Goal: Task Accomplishment & Management: Manage account settings

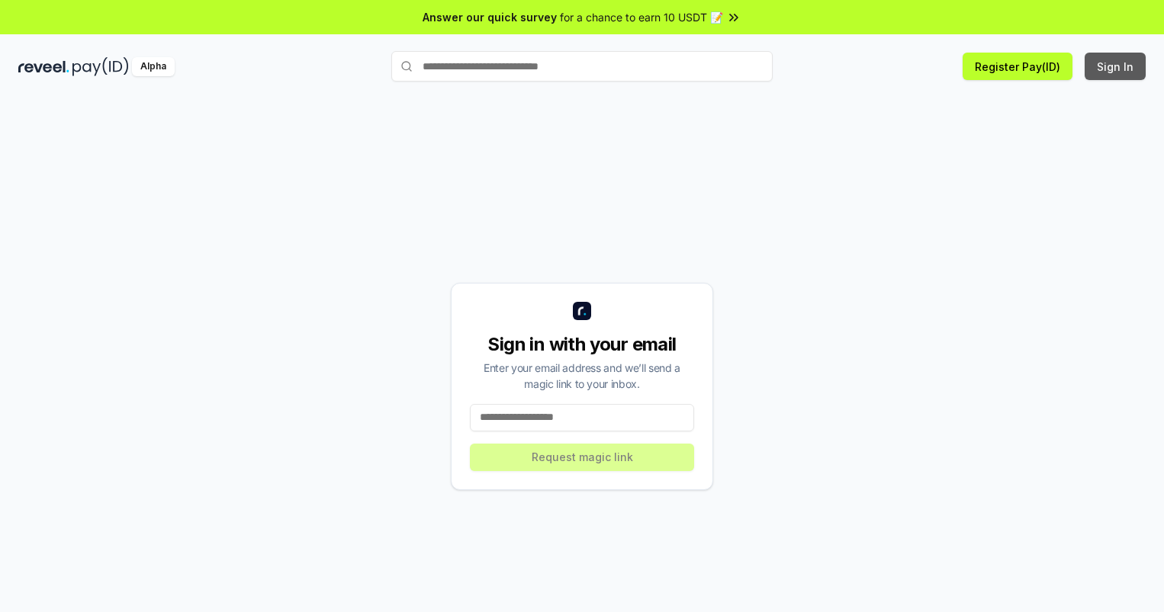
click at [1116, 66] on button "Sign In" at bounding box center [1114, 66] width 61 height 27
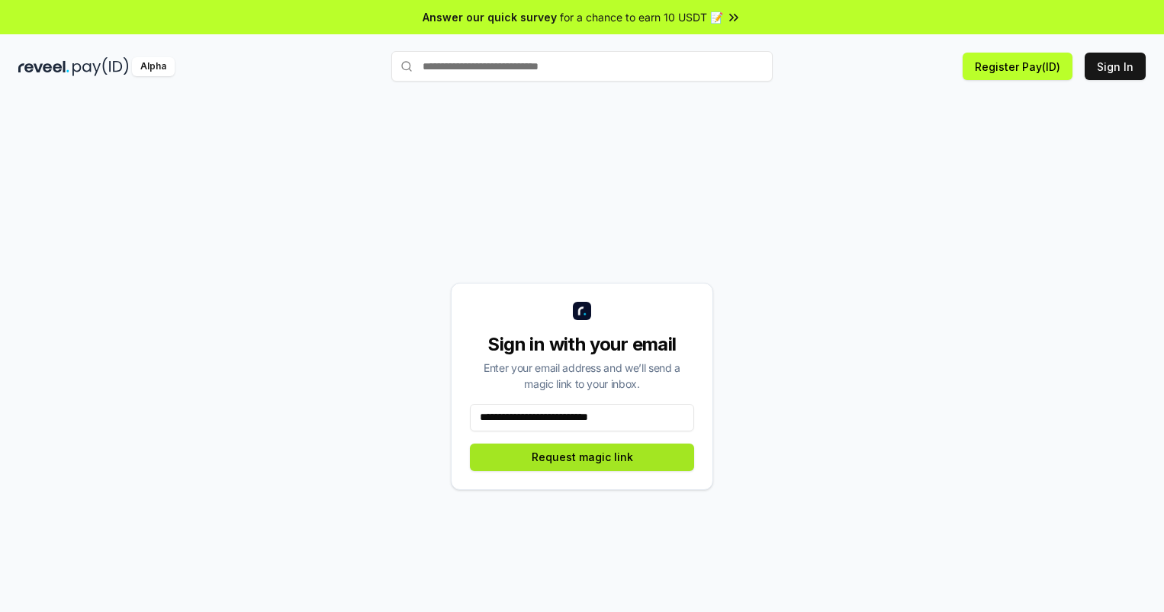
type input "**********"
click at [582, 457] on button "Request magic link" at bounding box center [582, 457] width 224 height 27
